Goal: Task Accomplishment & Management: Manage account settings

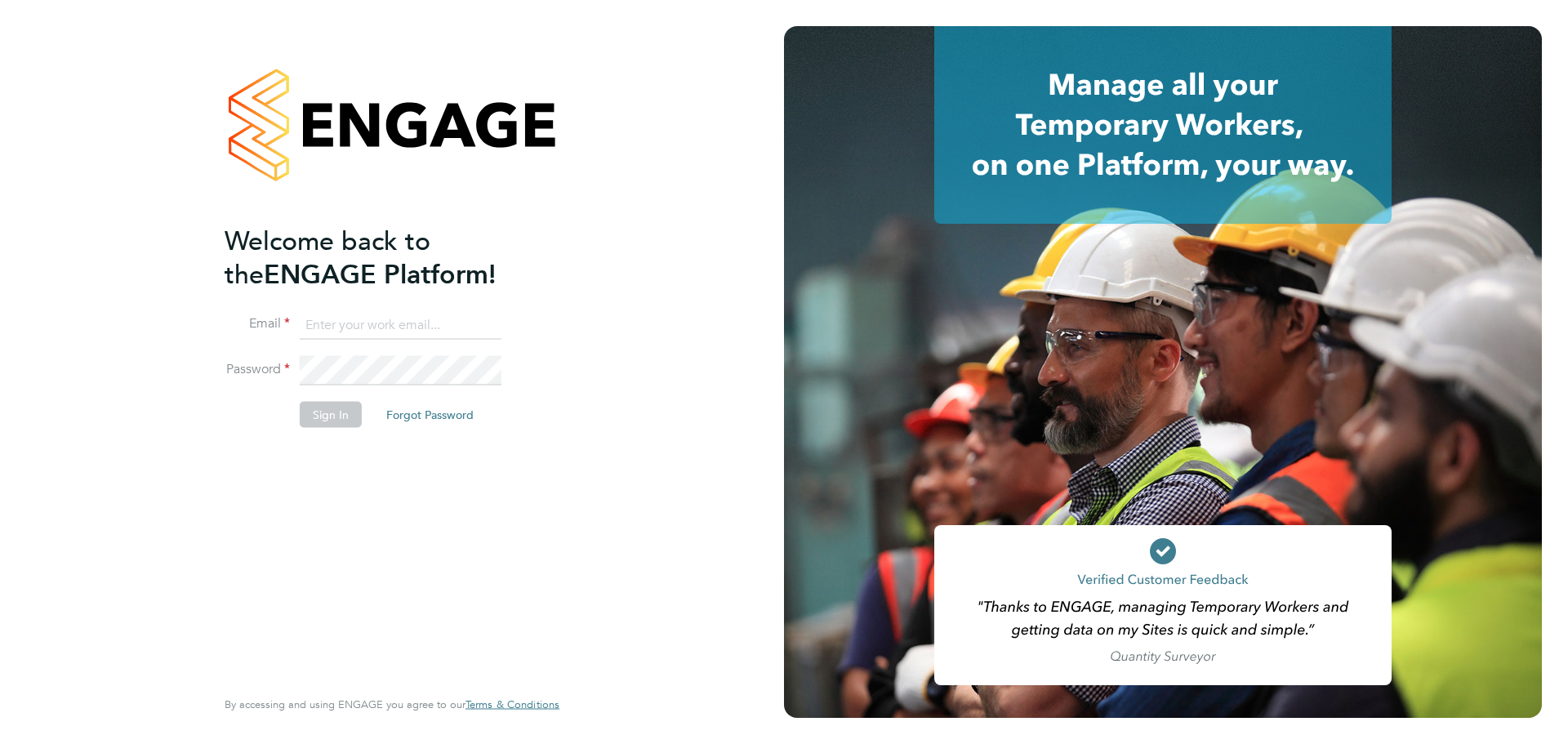
click at [333, 329] on input at bounding box center [401, 325] width 202 height 30
type input "[PERSON_NAME][EMAIL_ADDRESS][DOMAIN_NAME]"
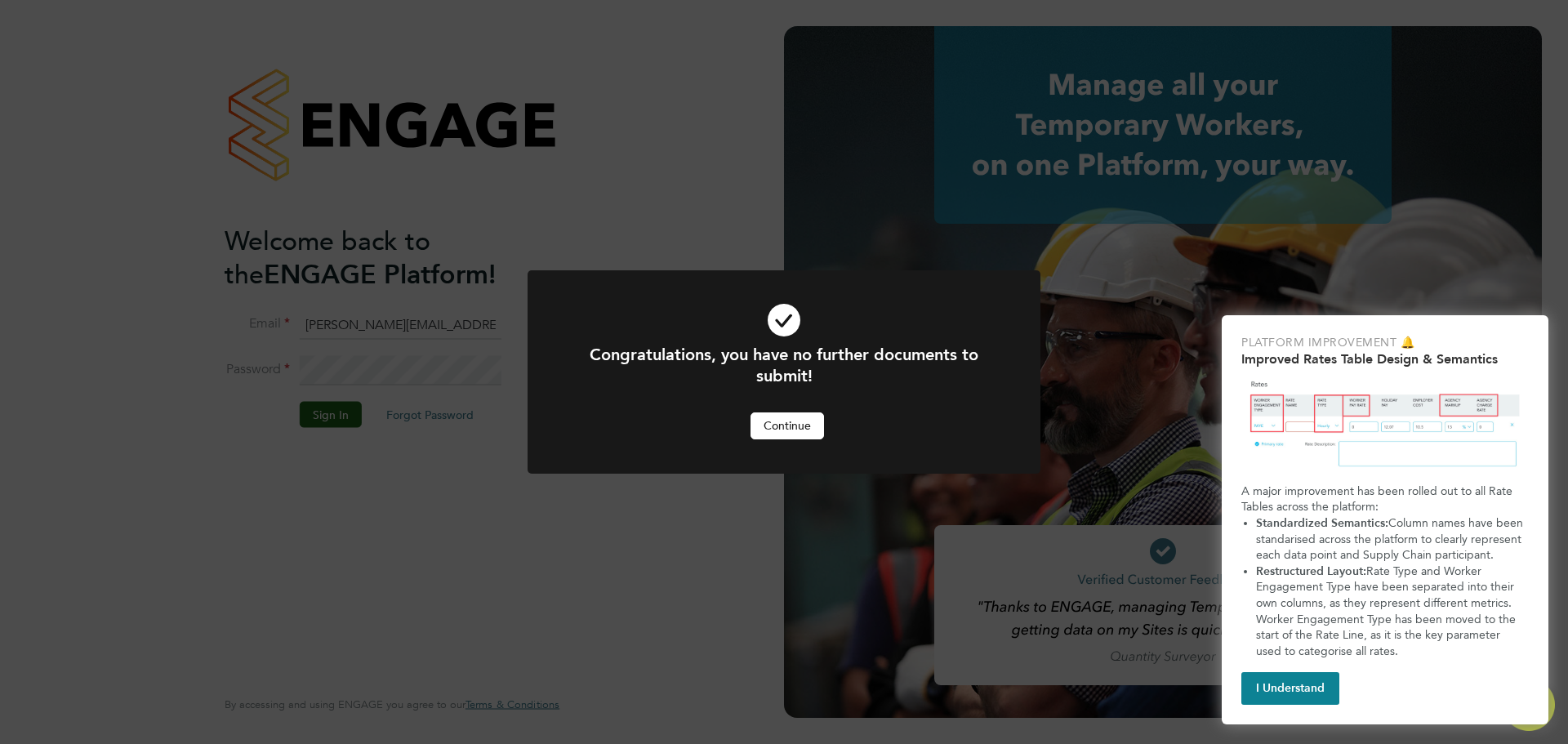
click at [804, 422] on button "Continue" at bounding box center [787, 426] width 74 height 26
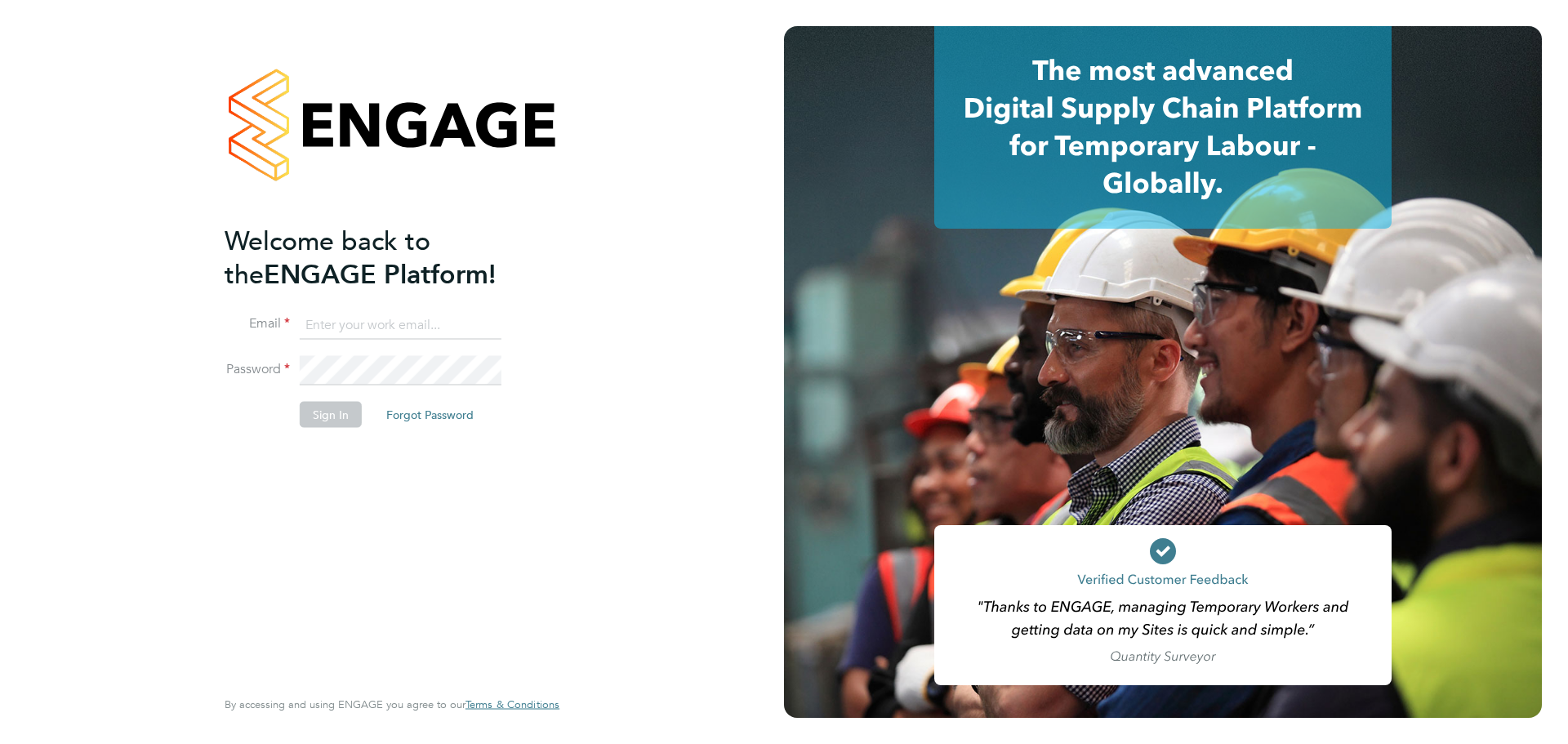
click at [386, 324] on input at bounding box center [401, 325] width 202 height 30
type input "[PERSON_NAME][EMAIL_ADDRESS][DOMAIN_NAME]"
click at [313, 418] on button "Sign In" at bounding box center [331, 415] width 62 height 26
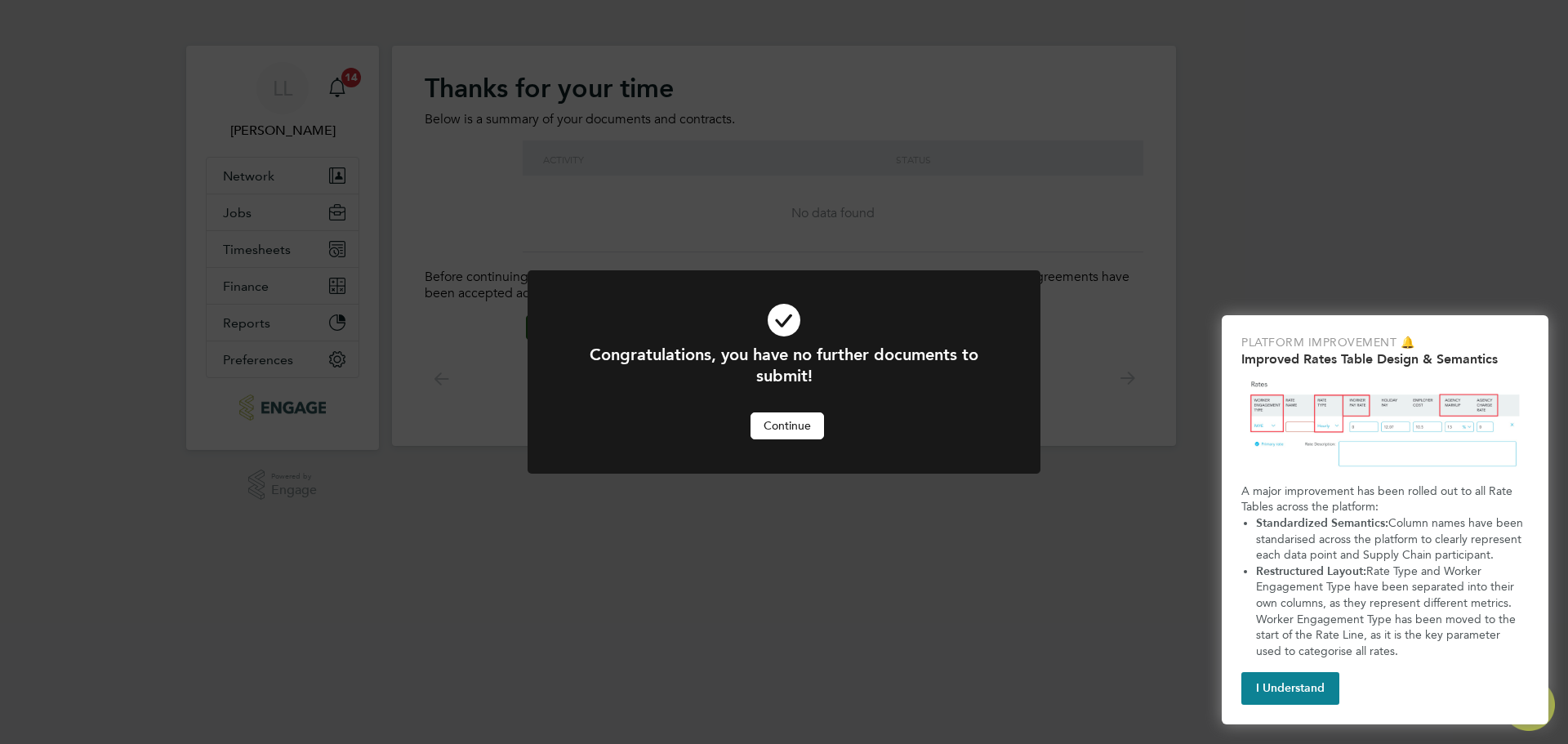
click at [818, 436] on button "Continue" at bounding box center [787, 426] width 74 height 26
